Goal: Book appointment/travel/reservation

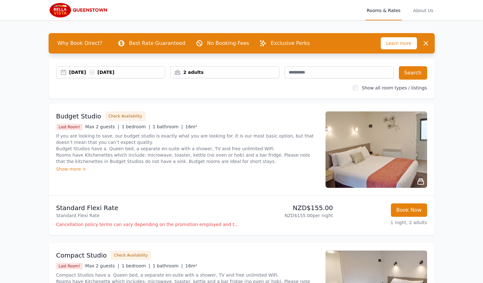
click at [115, 75] on div "[DATE] [DATE]" at bounding box center [117, 72] width 96 height 6
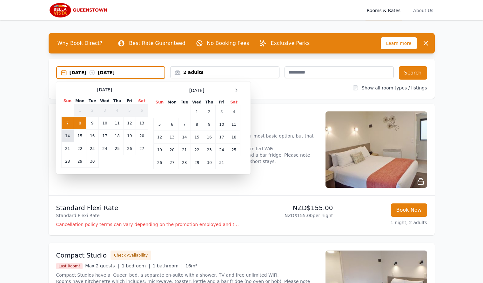
click at [69, 135] on td "14" at bounding box center [67, 135] width 12 height 13
click at [240, 90] on div at bounding box center [237, 90] width 8 height 8
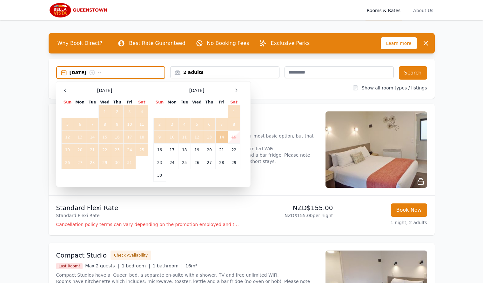
click at [221, 135] on td "14" at bounding box center [222, 137] width 12 height 13
click at [221, 135] on p "If you are looking to save, our budget studio is exactly what you are looking f…" at bounding box center [187, 149] width 262 height 32
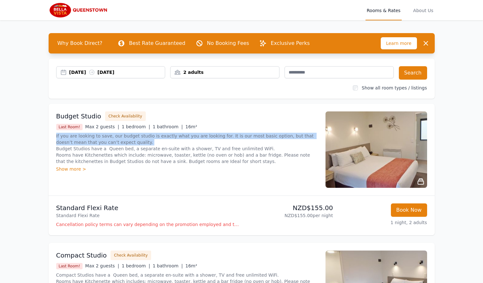
click at [221, 135] on p "If you are looking to save, our budget studio is exactly what you are looking f…" at bounding box center [187, 149] width 262 height 32
click at [119, 78] on div "[DATE] [DATE]" at bounding box center [110, 72] width 109 height 12
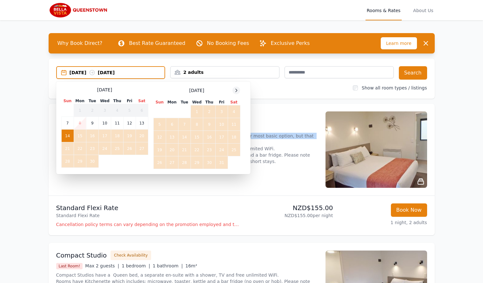
click at [235, 92] on icon at bounding box center [236, 90] width 5 height 5
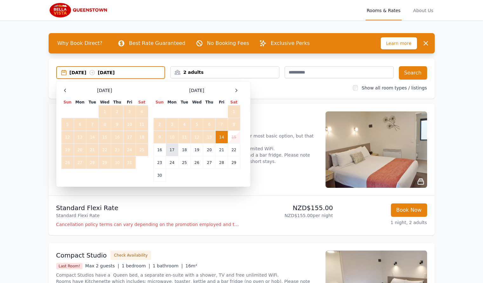
click at [172, 152] on td "17" at bounding box center [172, 149] width 12 height 13
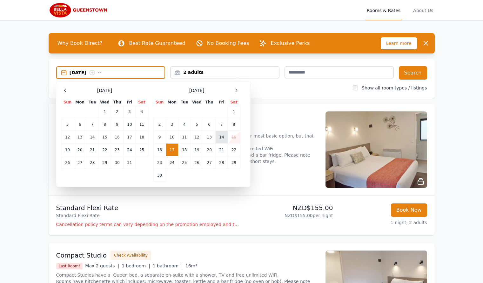
click at [220, 135] on td "14" at bounding box center [222, 137] width 12 height 13
